Goal: Transaction & Acquisition: Purchase product/service

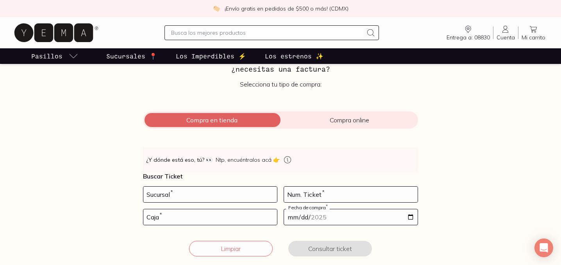
scroll to position [67, 0]
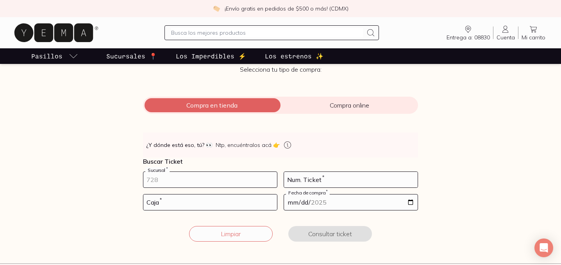
click at [158, 182] on input "number" at bounding box center [210, 180] width 134 height 16
type input "100"
click at [170, 203] on input "number" at bounding box center [210, 203] width 134 height 16
type input "02"
click at [310, 182] on input "number" at bounding box center [351, 180] width 134 height 16
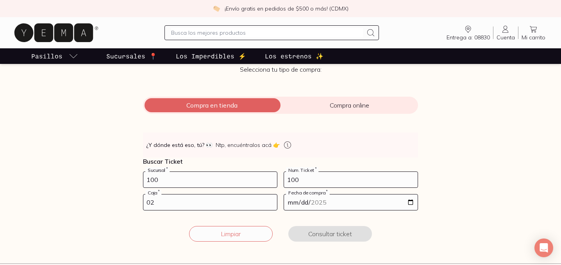
type input "100"
click at [210, 187] on input "100" at bounding box center [210, 180] width 134 height 16
click at [205, 184] on input "100" at bounding box center [210, 180] width 134 height 16
type input "10002"
click at [376, 200] on input "date" at bounding box center [351, 203] width 134 height 16
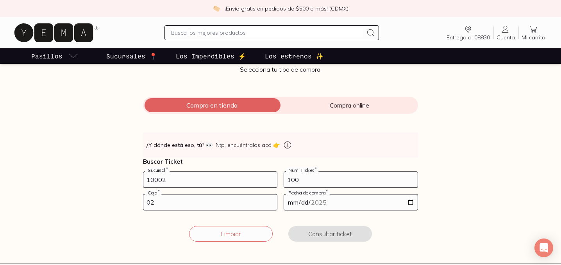
click at [406, 202] on input "date" at bounding box center [351, 203] width 134 height 16
type input "[DATE]"
click at [308, 233] on button "Consultar ticket" at bounding box center [330, 234] width 84 height 16
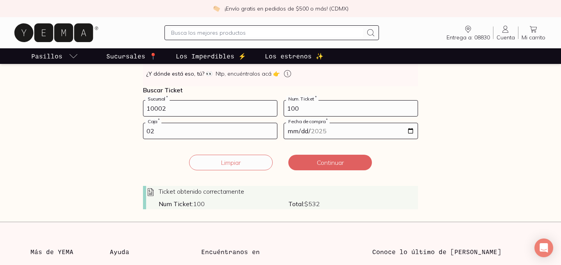
scroll to position [135, 0]
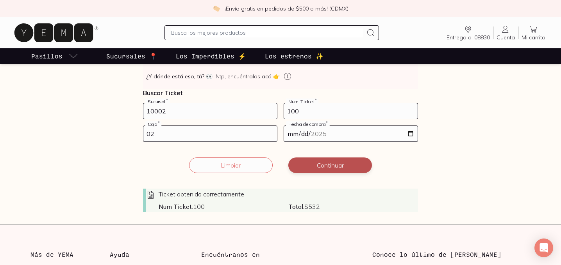
click at [325, 169] on button "Continuar" at bounding box center [330, 166] width 84 height 16
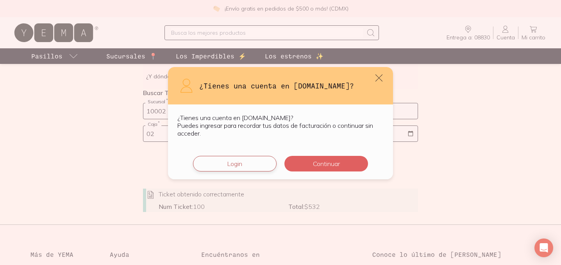
click at [255, 166] on button "Login" at bounding box center [235, 164] width 84 height 16
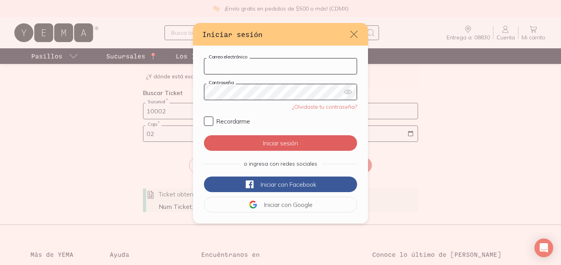
click at [255, 69] on input "Correo electrónico" at bounding box center [280, 67] width 152 height 16
type input "[EMAIL_ADDRESS][DOMAIN_NAME]"
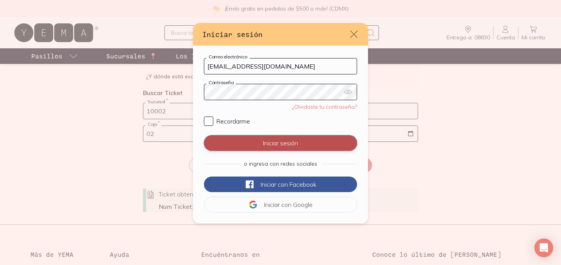
click at [268, 140] on button "Iniciar sesión" at bounding box center [280, 143] width 153 height 16
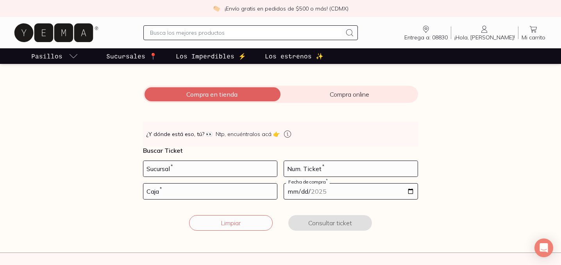
scroll to position [86, 0]
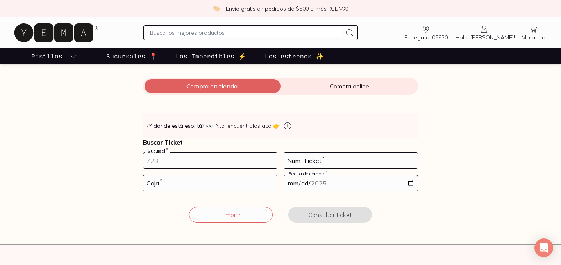
click at [231, 162] on input "number" at bounding box center [210, 161] width 134 height 16
type input "10002"
click at [289, 160] on input "number" at bounding box center [351, 161] width 134 height 16
type input "100"
click at [254, 183] on input "number" at bounding box center [210, 184] width 134 height 16
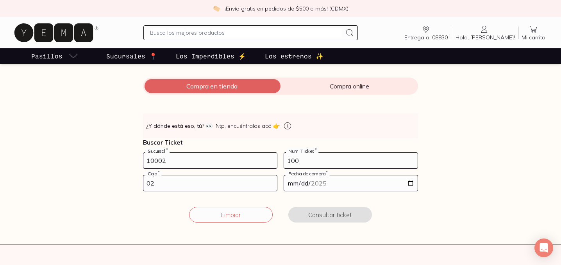
type input "02"
click at [349, 175] on div "Fecha de compra *" at bounding box center [350, 183] width 134 height 16
click at [344, 181] on input "date" at bounding box center [351, 184] width 134 height 16
click at [409, 183] on input "date" at bounding box center [351, 184] width 134 height 16
type input "[DATE]"
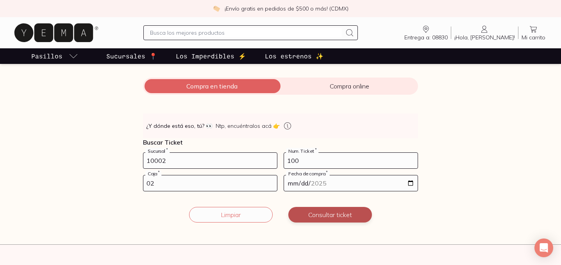
click at [306, 217] on button "Consultar ticket" at bounding box center [330, 215] width 84 height 16
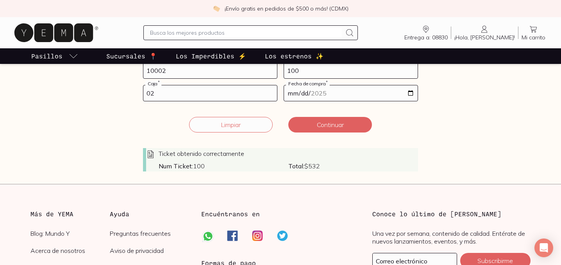
scroll to position [182, 0]
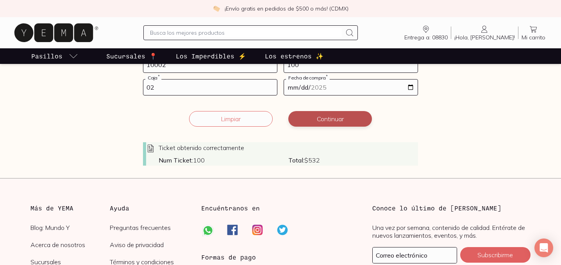
click at [327, 122] on button "Continuar" at bounding box center [330, 119] width 84 height 16
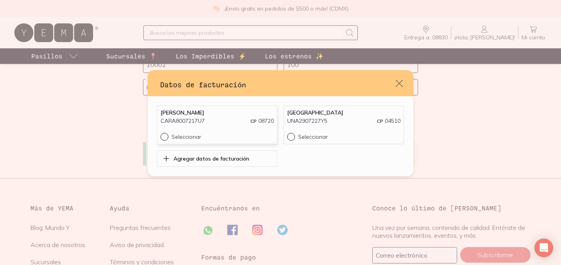
click at [164, 139] on input "Seleccionar" at bounding box center [163, 136] width 6 height 6
radio input "true"
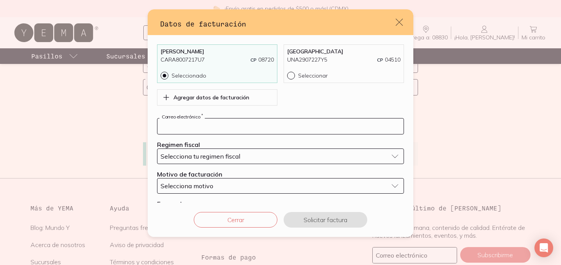
click at [349, 130] on input "default" at bounding box center [280, 127] width 246 height 16
type input "[EMAIL_ADDRESS][DOMAIN_NAME]"
click at [396, 164] on button "Selecciona tu regimen fiscal" at bounding box center [280, 157] width 247 height 16
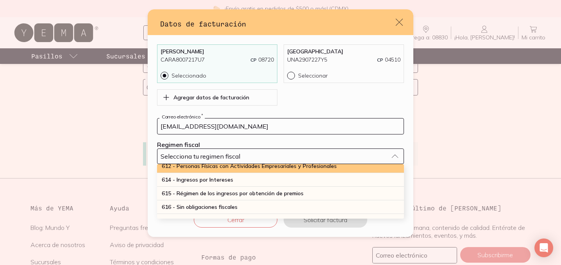
scroll to position [109, 0]
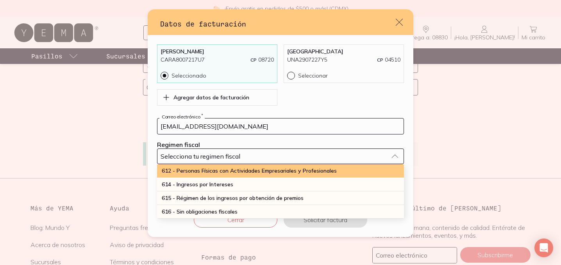
click at [306, 174] on div "612 - Personas Físicas con Actividades Empresariales y Profesionales" at bounding box center [280, 171] width 247 height 14
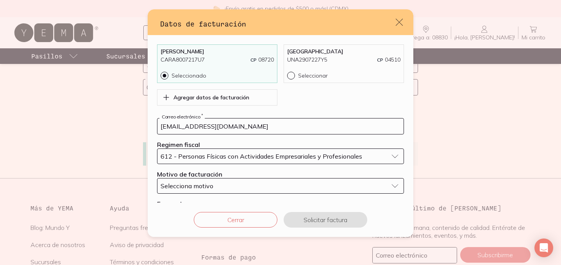
click at [394, 194] on button "Selecciona motivo" at bounding box center [280, 186] width 247 height 16
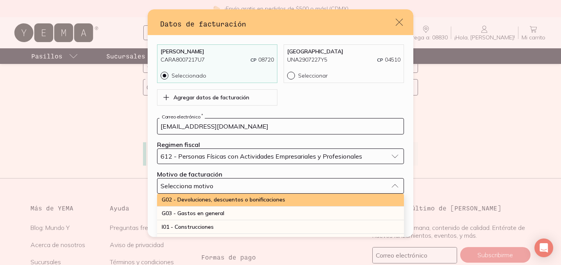
scroll to position [15, 0]
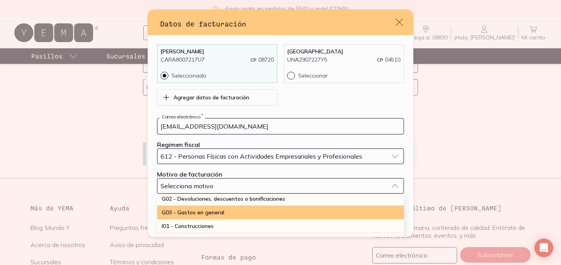
click at [275, 220] on div "G03 - Gastos en general" at bounding box center [280, 213] width 247 height 14
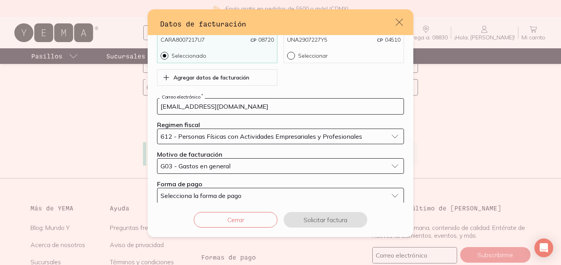
scroll to position [37, 0]
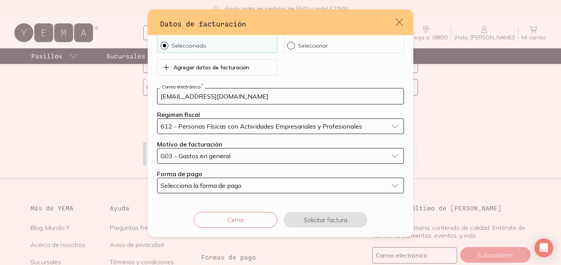
click at [393, 188] on button "Selecciona la forma de pago" at bounding box center [280, 186] width 247 height 16
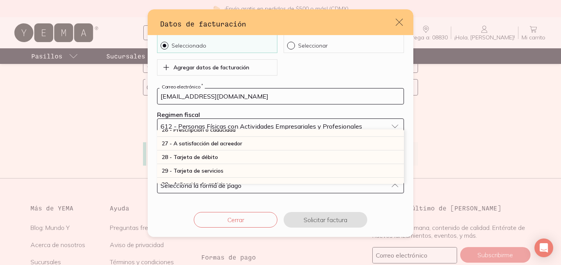
scroll to position [216, 0]
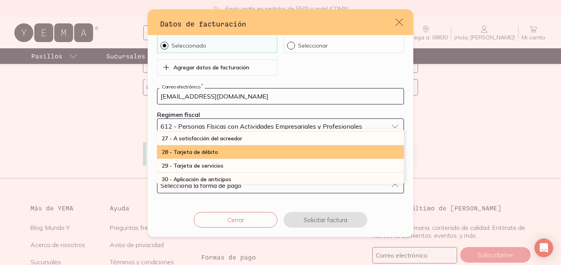
click at [325, 153] on div "28 - Tarjeta de débito" at bounding box center [280, 153] width 247 height 14
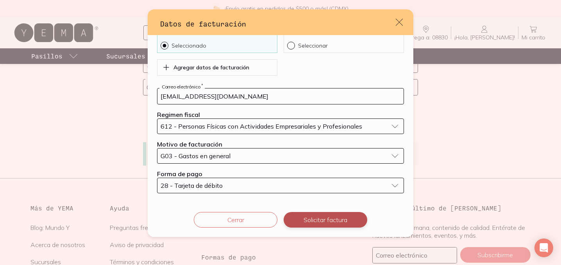
click at [319, 216] on button "Solicitar factura" at bounding box center [325, 220] width 84 height 16
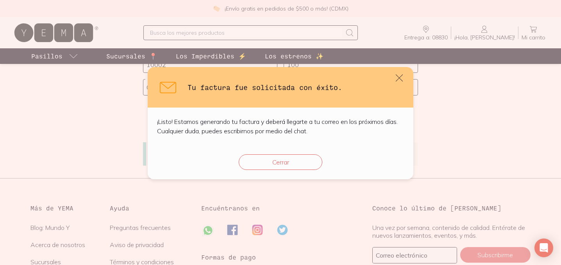
scroll to position [0, 0]
click at [313, 160] on button "Cerrar" at bounding box center [281, 163] width 84 height 16
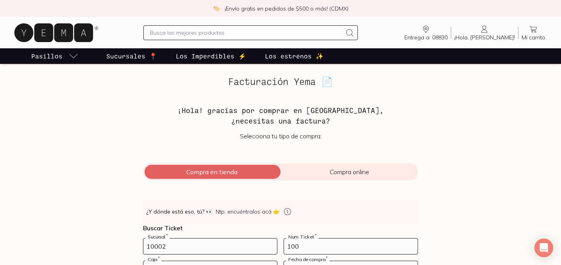
click at [43, 34] on icon at bounding box center [53, 32] width 78 height 19
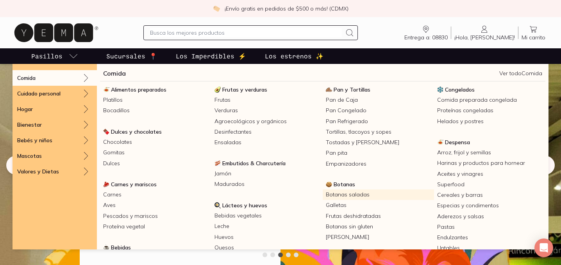
click at [340, 197] on link "Botanas saladas" at bounding box center [377, 195] width 111 height 11
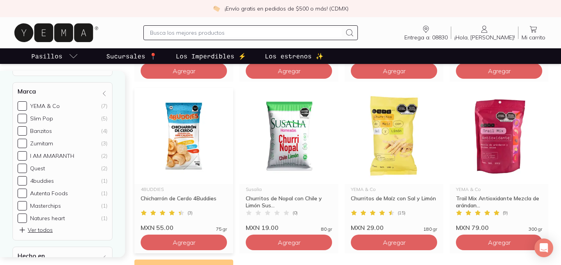
scroll to position [1188, 0]
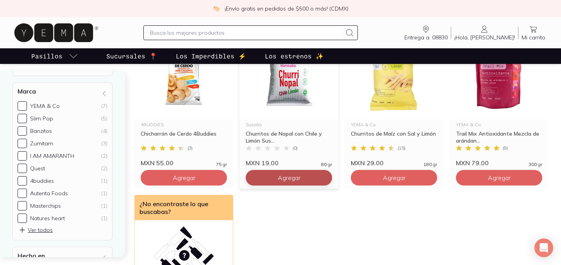
click at [286, 176] on span "Agregar" at bounding box center [289, 178] width 23 height 8
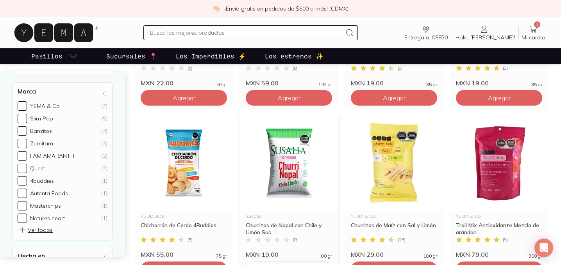
scroll to position [1199, 0]
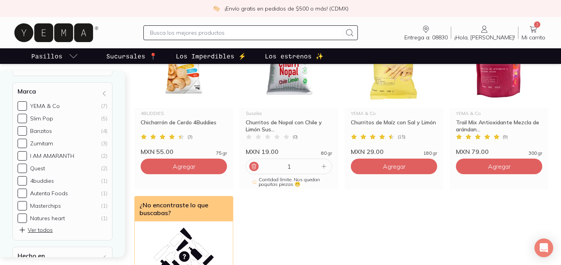
click at [253, 167] on icon at bounding box center [254, 166] width 4 height 5
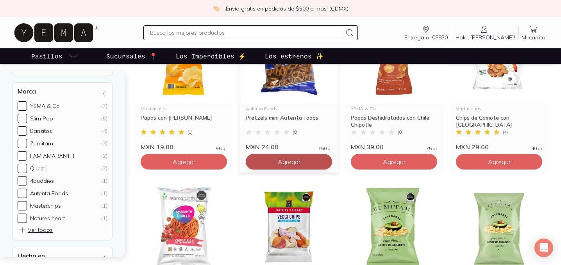
scroll to position [664, 0]
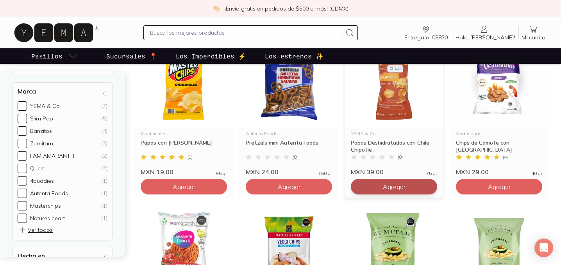
click at [377, 187] on button "Agregar" at bounding box center [394, 187] width 86 height 16
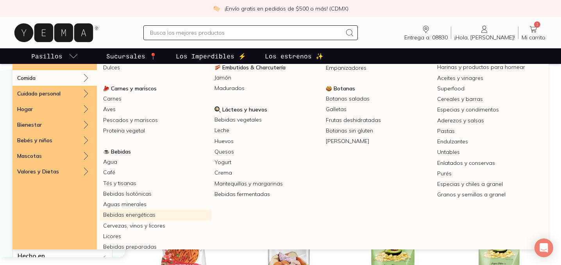
scroll to position [119, 0]
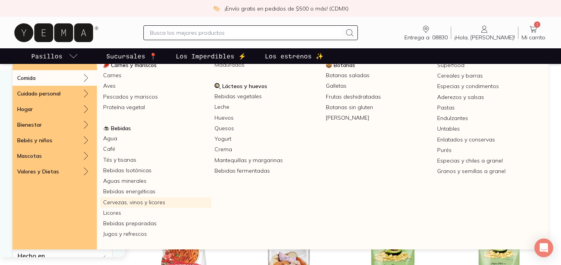
click at [137, 204] on link "Cervezas, vinos y licores" at bounding box center [155, 203] width 111 height 11
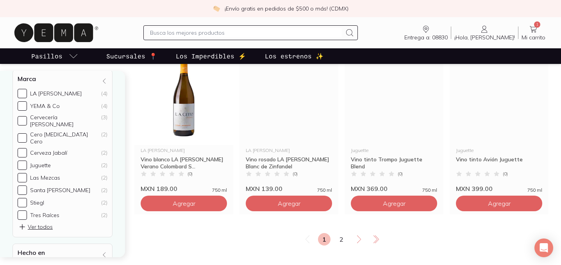
scroll to position [1323, 0]
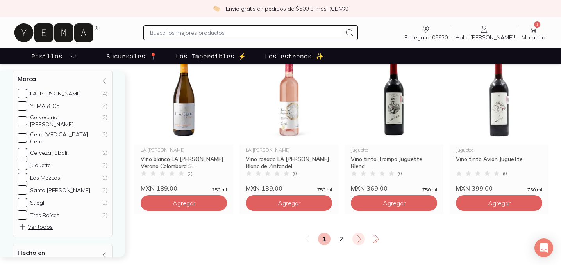
click at [359, 237] on icon at bounding box center [358, 239] width 9 height 9
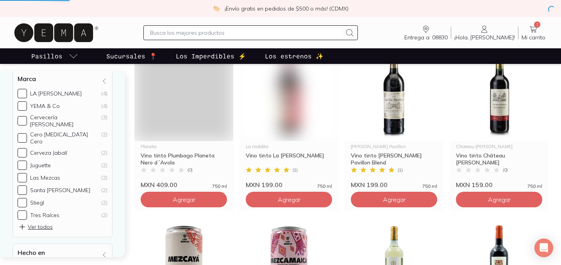
scroll to position [0, 0]
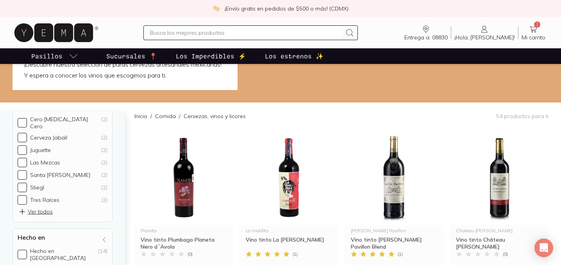
scroll to position [241, 0]
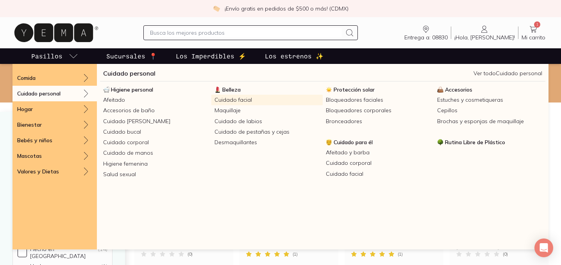
click at [231, 99] on link "Cuidado facial" at bounding box center [266, 100] width 111 height 11
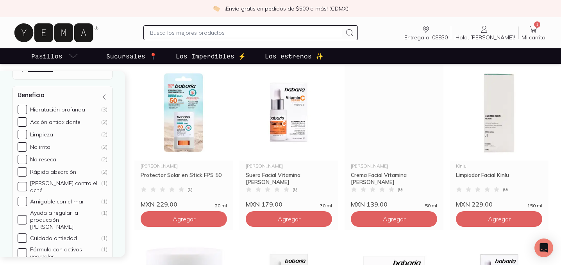
scroll to position [276, 0]
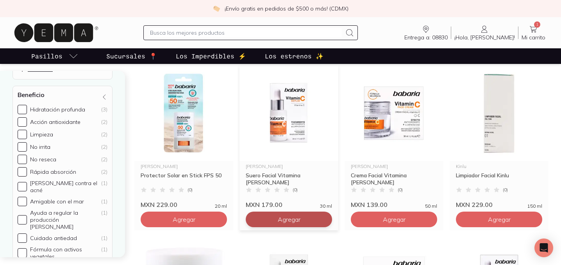
click at [279, 223] on span "Agregar" at bounding box center [289, 220] width 23 height 8
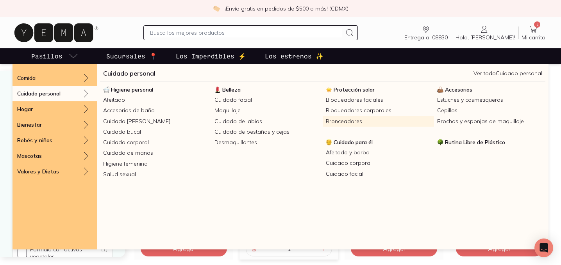
scroll to position [248, 0]
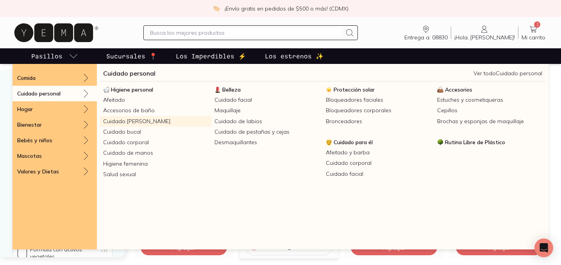
click at [185, 122] on link "Cuidado del cabello" at bounding box center [155, 121] width 111 height 11
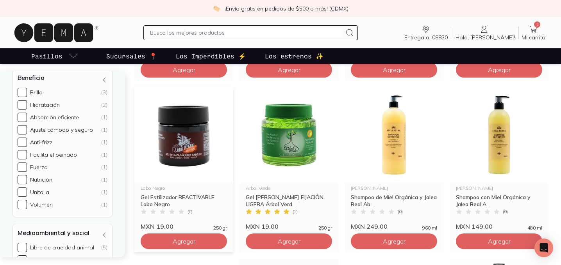
scroll to position [771, 0]
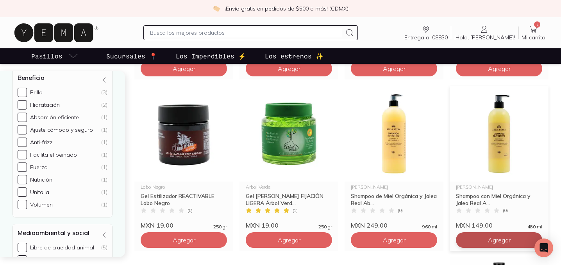
click at [478, 238] on button "Agregar" at bounding box center [499, 241] width 86 height 16
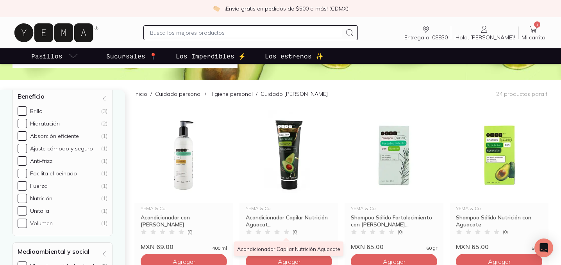
scroll to position [0, 0]
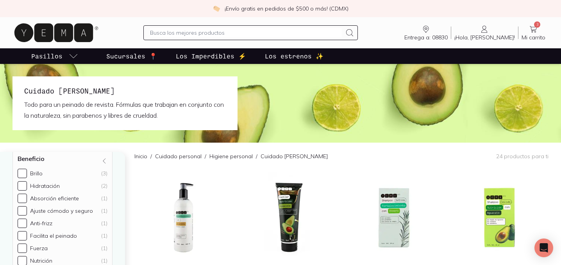
click at [530, 30] on icon at bounding box center [532, 29] width 9 height 9
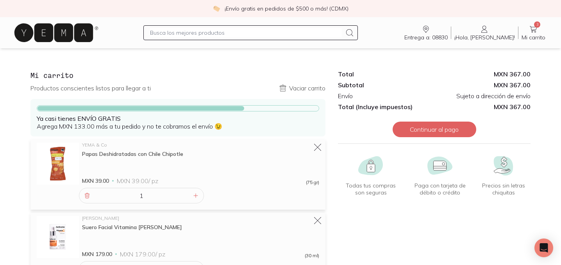
click at [63, 37] on icon at bounding box center [53, 32] width 78 height 19
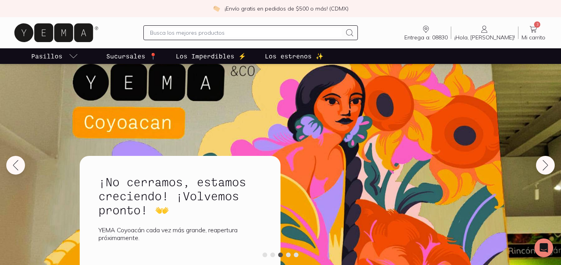
click at [175, 34] on input "text" at bounding box center [246, 32] width 192 height 9
type input "cerveza"
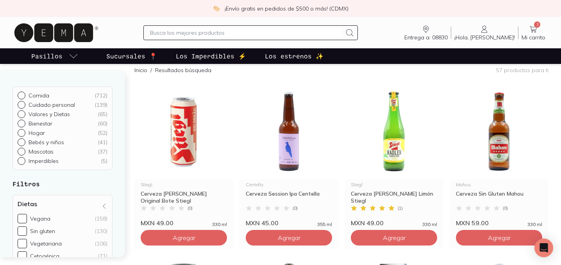
scroll to position [75, 0]
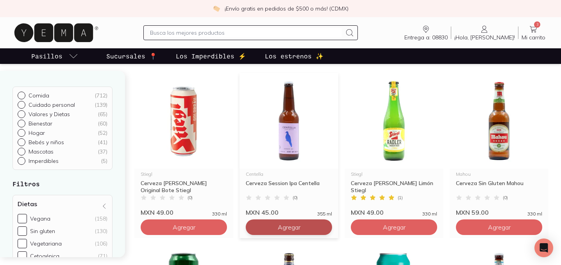
click at [287, 224] on span "Agregar" at bounding box center [289, 228] width 23 height 8
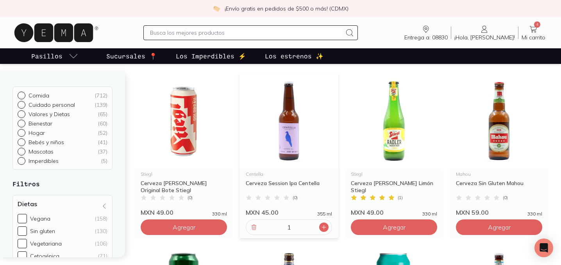
click at [326, 228] on icon at bounding box center [323, 227] width 6 height 6
type input "2"
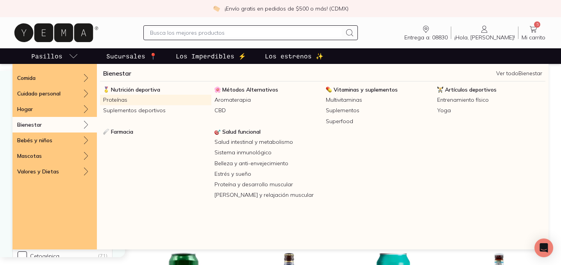
click at [115, 98] on link "Proteínas" at bounding box center [155, 100] width 111 height 11
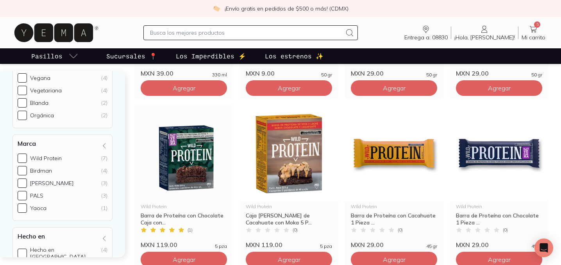
click at [169, 36] on input "text" at bounding box center [246, 32] width 192 height 9
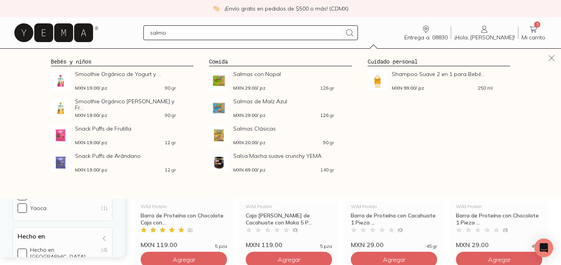
type input "salmon"
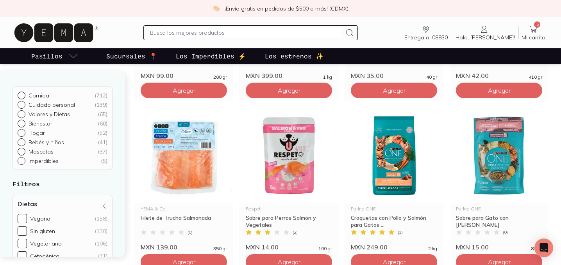
scroll to position [401, 0]
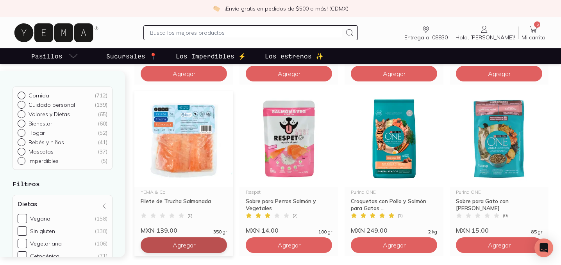
click at [153, 244] on button "Agregar" at bounding box center [184, 246] width 86 height 16
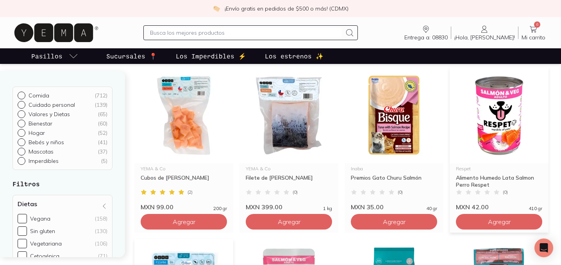
scroll to position [269, 0]
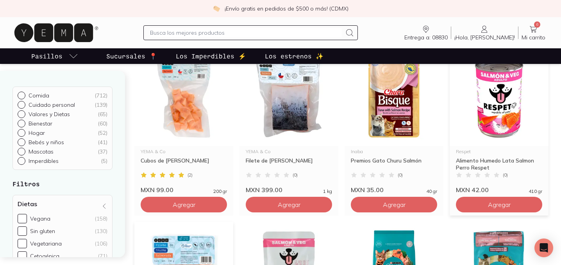
click at [463, 151] on div "Respet" at bounding box center [499, 152] width 86 height 5
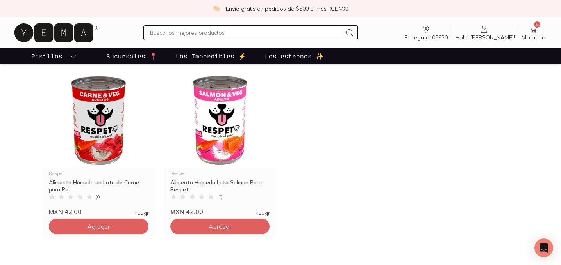
scroll to position [582, 0]
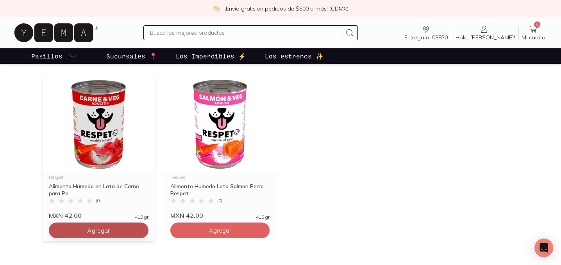
click at [114, 229] on button "Agregar" at bounding box center [99, 231] width 100 height 16
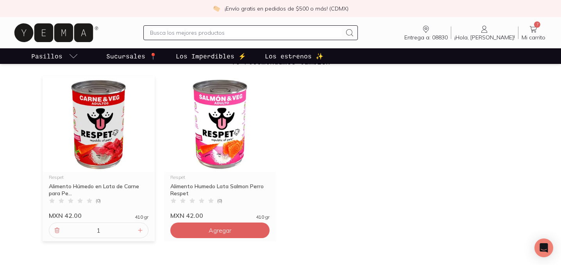
click at [536, 30] on icon at bounding box center [532, 29] width 9 height 9
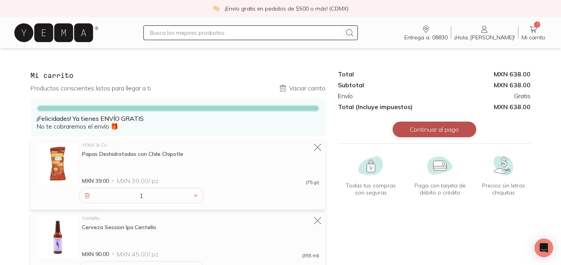
click at [410, 131] on button "Continuar al pago" at bounding box center [434, 130] width 84 height 16
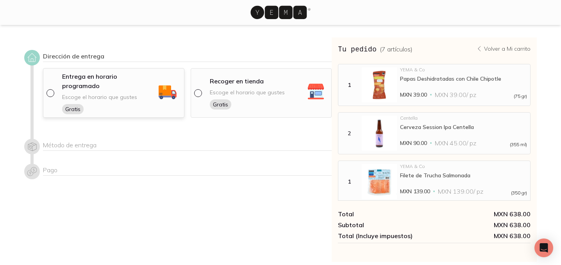
click at [48, 89] on input "radio" at bounding box center [49, 92] width 6 height 6
radio input "true"
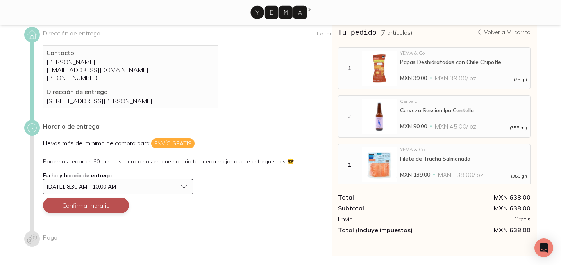
scroll to position [12, 0]
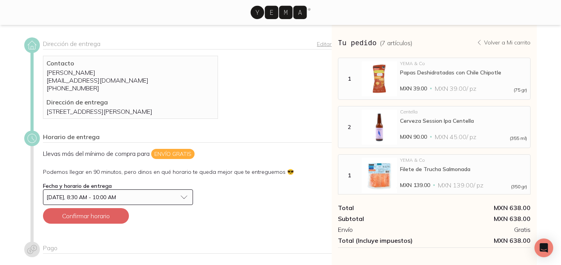
click at [135, 73] on p "Adriana Cadena Roa" at bounding box center [130, 73] width 168 height 8
click at [92, 116] on p "Playa Manzanillo 525, Militar Marte, CP 08830, Ciudad de México, México" at bounding box center [130, 112] width 168 height 8
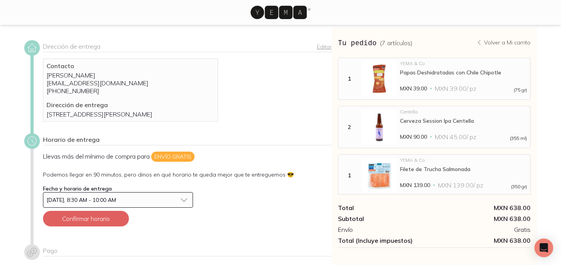
scroll to position [0, 0]
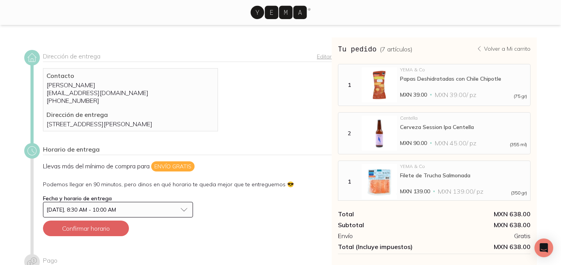
click at [497, 47] on p "Volver a Mi carrito" at bounding box center [507, 48] width 46 height 7
